Goal: Task Accomplishment & Management: Manage account settings

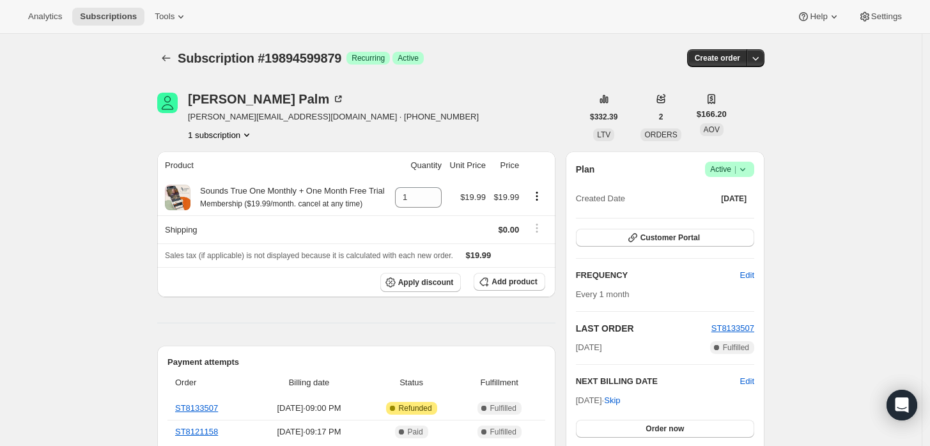
click at [731, 170] on span "Active |" at bounding box center [729, 169] width 39 height 13
click at [720, 217] on span "Cancel subscription" at bounding box center [734, 216] width 72 height 10
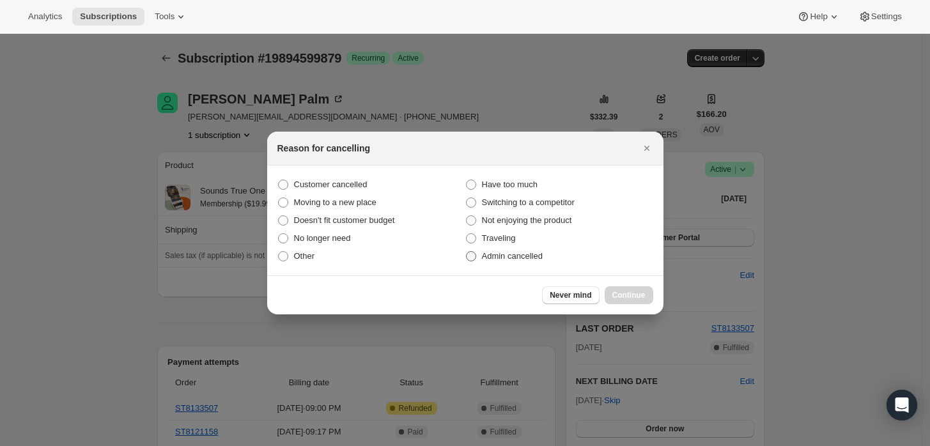
click at [496, 257] on span "Admin cancelled" at bounding box center [512, 256] width 61 height 10
click at [467, 252] on input "Admin cancelled" at bounding box center [466, 251] width 1 height 1
radio input "true"
drag, startPoint x: 630, startPoint y: 300, endPoint x: 623, endPoint y: 289, distance: 13.3
click at [631, 299] on span "Continue" at bounding box center [629, 295] width 33 height 10
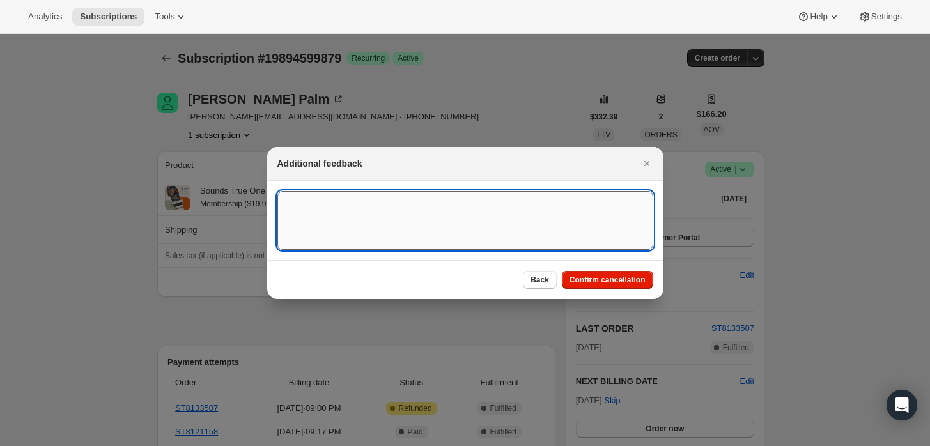
click at [545, 226] on textarea ":rbj:" at bounding box center [465, 220] width 376 height 59
type textarea "B"
type textarea "Cuist"
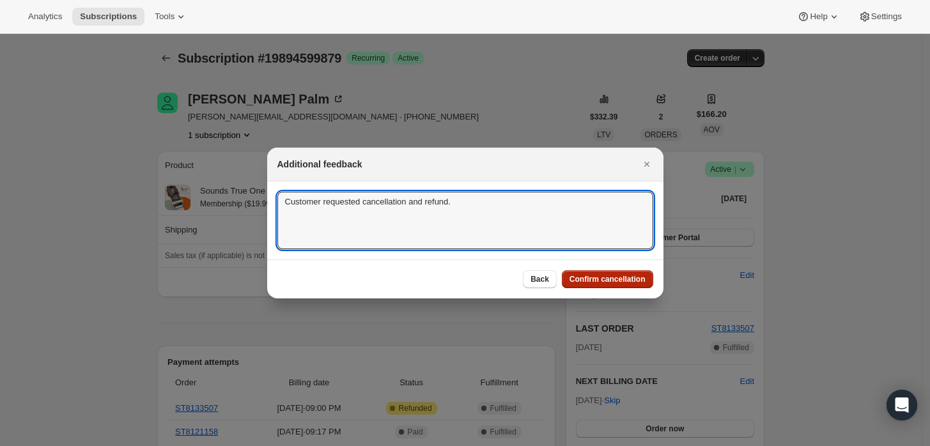
type textarea "Customer requested cancellation and refund."
click at [606, 273] on button "Confirm cancellation" at bounding box center [607, 279] width 91 height 18
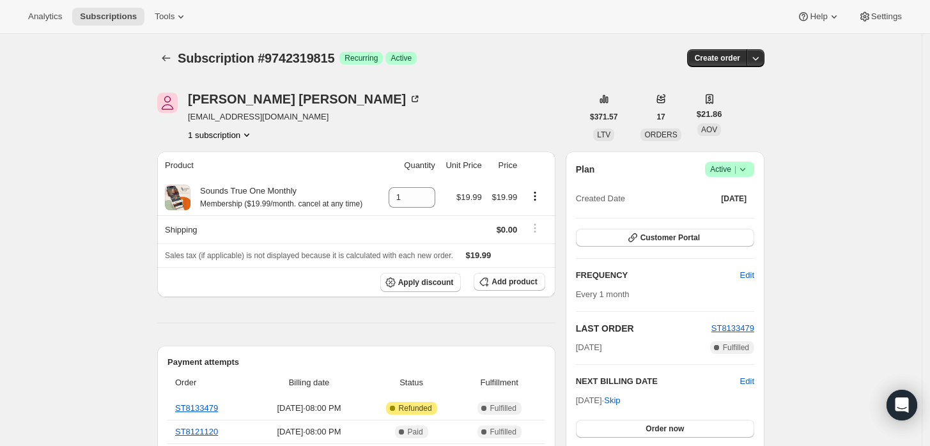
click at [743, 168] on icon at bounding box center [743, 169] width 13 height 13
click at [708, 221] on span "Cancel subscription" at bounding box center [734, 216] width 72 height 10
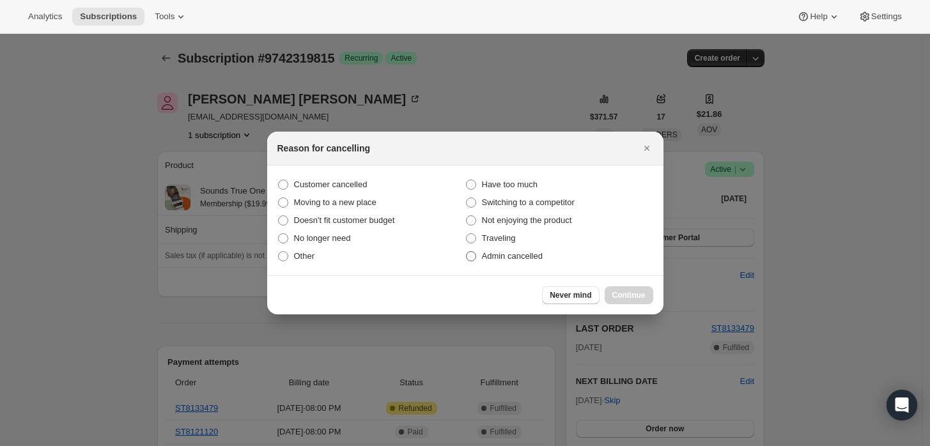
click at [536, 260] on span "Admin cancelled" at bounding box center [512, 256] width 61 height 10
click at [467, 252] on input "Admin cancelled" at bounding box center [466, 251] width 1 height 1
radio input "true"
click at [630, 294] on span "Continue" at bounding box center [629, 295] width 33 height 10
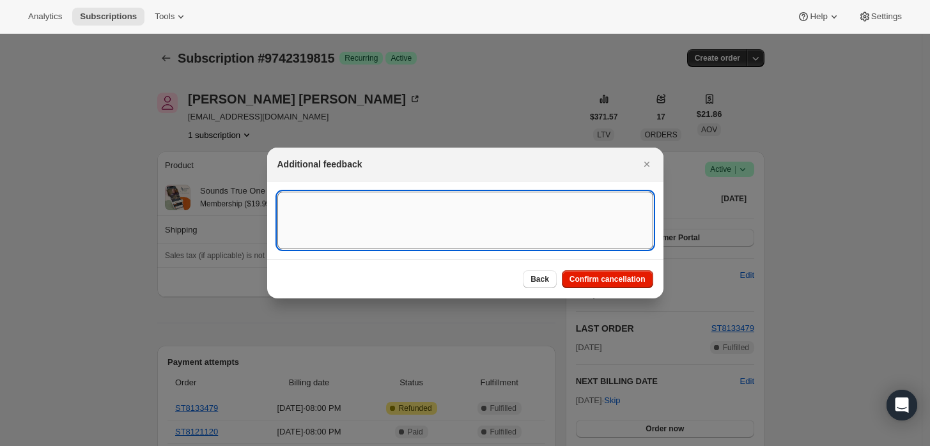
click at [538, 237] on textarea ":rbj:" at bounding box center [465, 221] width 376 height 58
type textarea "Customer requested cancellation and refund."
click at [615, 273] on button "Confirm cancellation" at bounding box center [607, 279] width 91 height 18
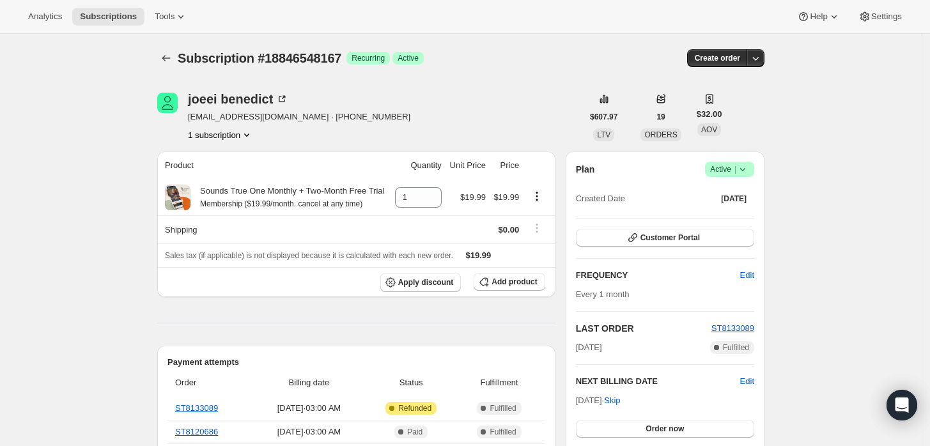
click at [749, 166] on icon at bounding box center [743, 169] width 13 height 13
click at [731, 211] on span "Cancel subscription" at bounding box center [734, 216] width 72 height 10
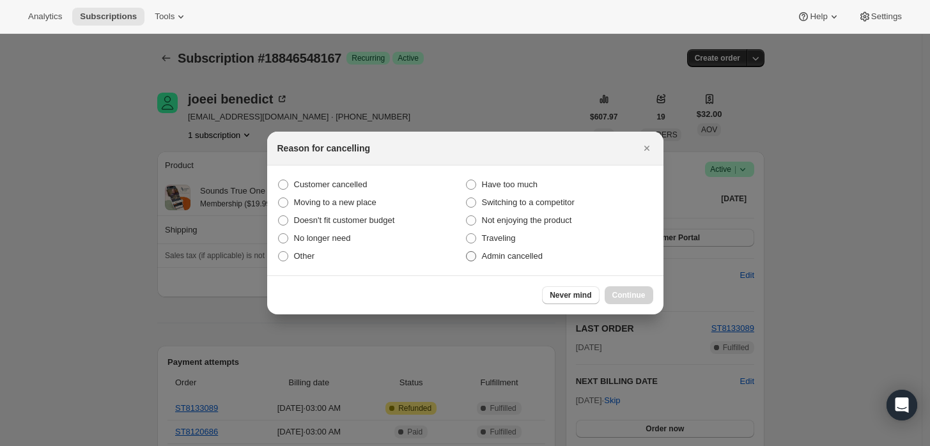
click at [501, 257] on span "Admin cancelled" at bounding box center [512, 256] width 61 height 10
click at [467, 252] on input "Admin cancelled" at bounding box center [466, 251] width 1 height 1
radio input "true"
click at [632, 292] on span "Continue" at bounding box center [629, 295] width 33 height 10
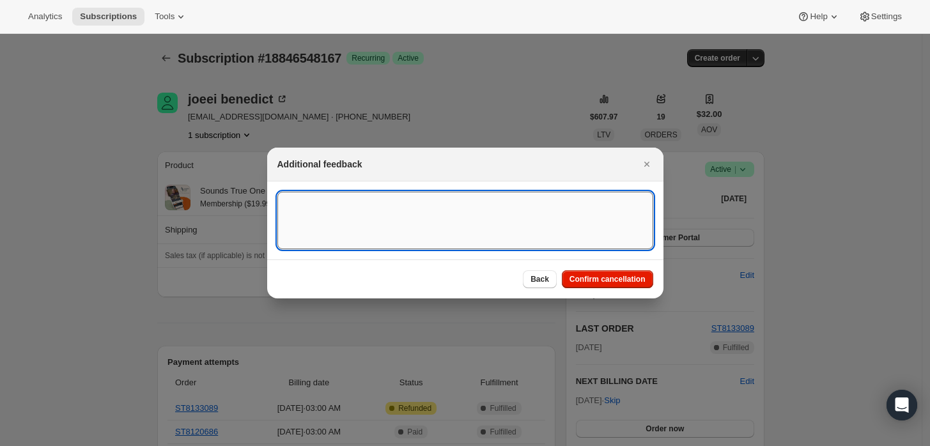
click at [556, 247] on textarea ":rbj:" at bounding box center [465, 221] width 376 height 58
click at [606, 238] on textarea "Customer requested cancellation and refund" at bounding box center [465, 221] width 376 height 58
type textarea "Customer requested cancellation and refund."
click at [592, 286] on button "Confirm cancellation" at bounding box center [607, 279] width 91 height 18
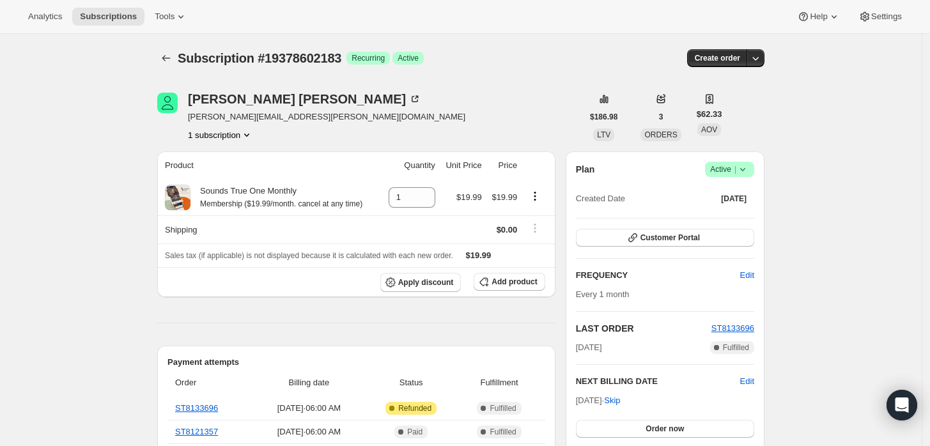
click at [731, 172] on span "Active |" at bounding box center [729, 169] width 39 height 13
click at [731, 211] on span "Cancel subscription" at bounding box center [734, 216] width 72 height 10
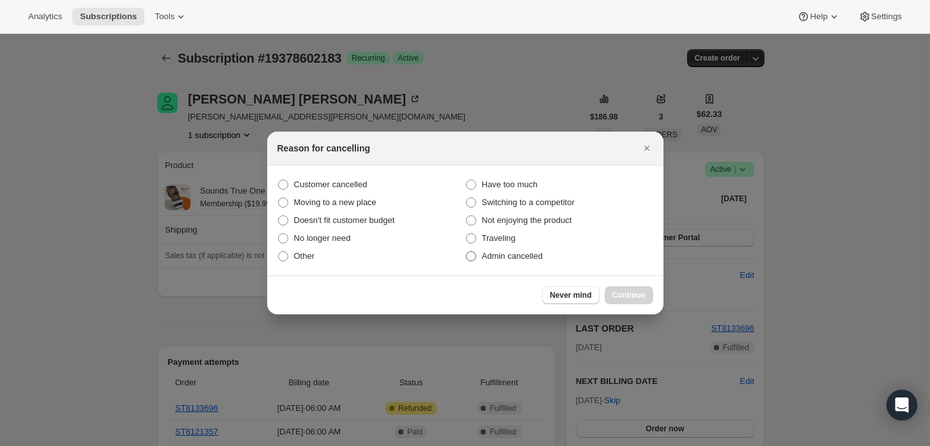
click at [485, 258] on span "Admin cancelled" at bounding box center [512, 256] width 61 height 10
click at [467, 252] on input "Admin cancelled" at bounding box center [466, 251] width 1 height 1
radio input "true"
click at [624, 296] on span "Continue" at bounding box center [629, 295] width 33 height 10
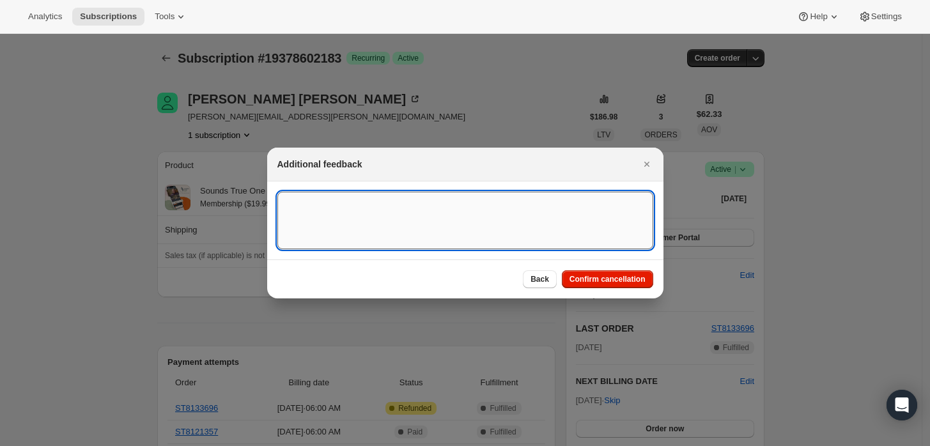
click at [525, 237] on textarea ":rbj:" at bounding box center [465, 221] width 376 height 58
type textarea "Customer requested cancellation and refund."
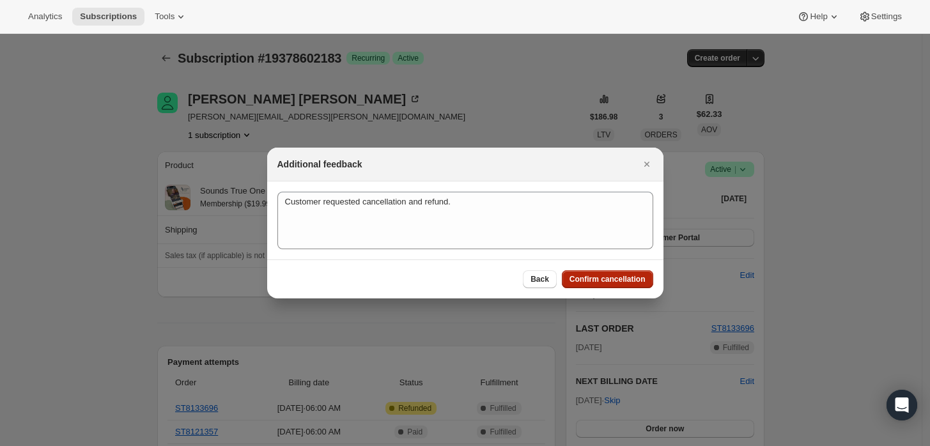
click at [591, 270] on button "Confirm cancellation" at bounding box center [607, 279] width 91 height 18
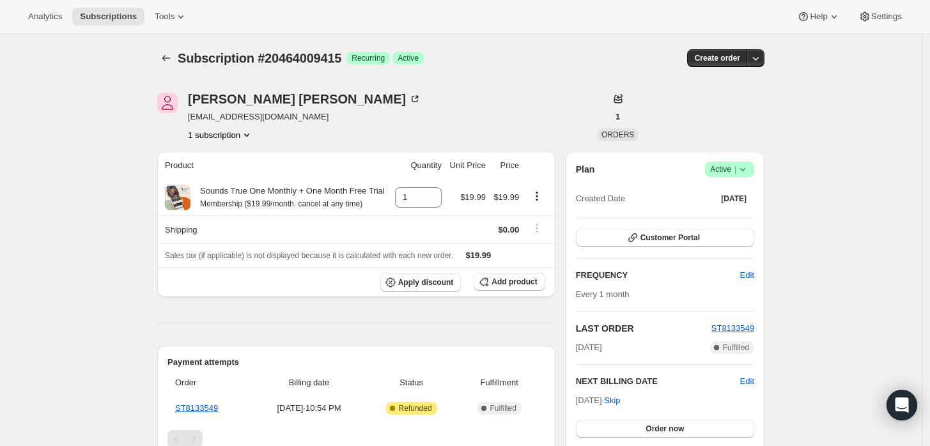
click at [749, 169] on icon at bounding box center [743, 169] width 13 height 13
click at [735, 221] on span "Cancel subscription" at bounding box center [734, 216] width 72 height 10
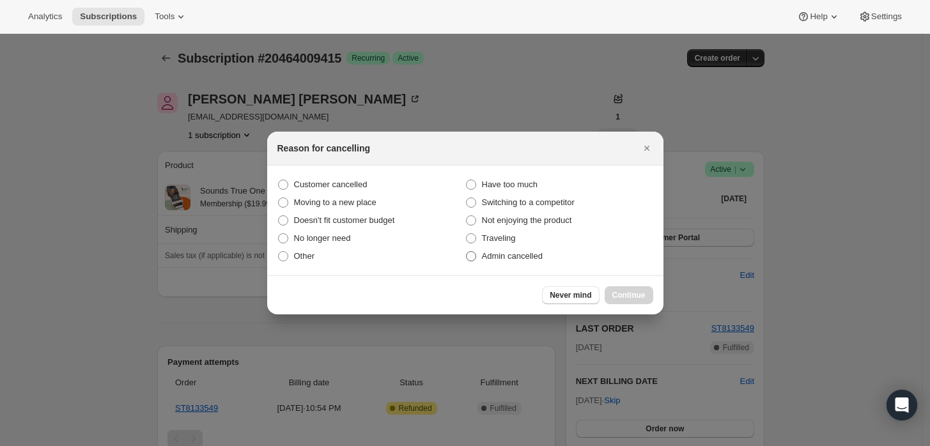
click at [524, 265] on label "Admin cancelled" at bounding box center [559, 256] width 188 height 18
click at [467, 252] on input "Admin cancelled" at bounding box center [466, 251] width 1 height 1
radio input "true"
click at [626, 297] on span "Continue" at bounding box center [629, 295] width 33 height 10
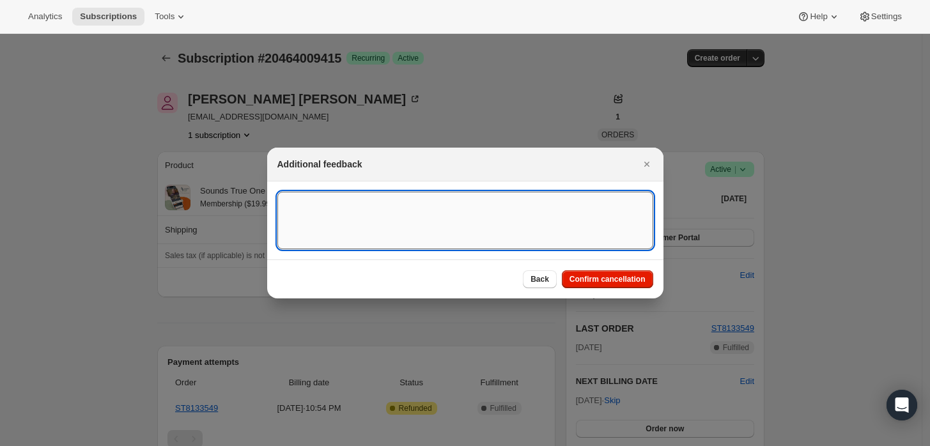
click at [455, 212] on textarea ":rbj:" at bounding box center [465, 221] width 376 height 58
type textarea "Customer"
type textarea "Cuistopm"
type textarea "S"
type textarea "Customer refunded main order."
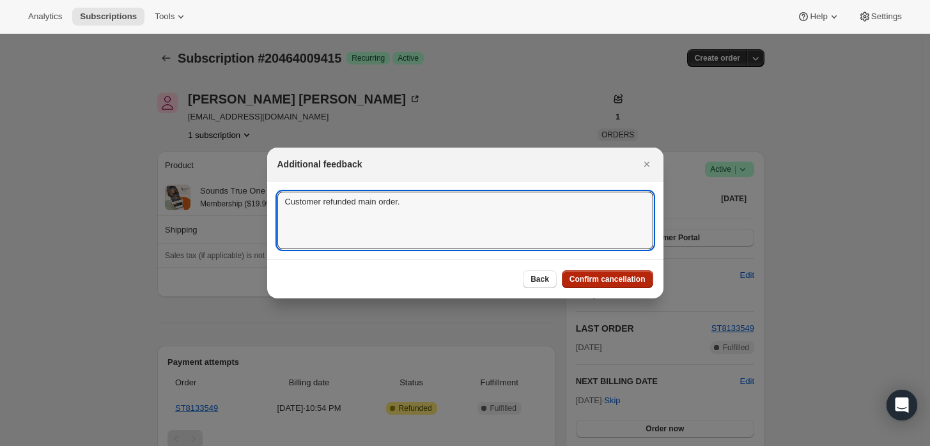
click at [611, 274] on button "Confirm cancellation" at bounding box center [607, 279] width 91 height 18
